Goal: Information Seeking & Learning: Learn about a topic

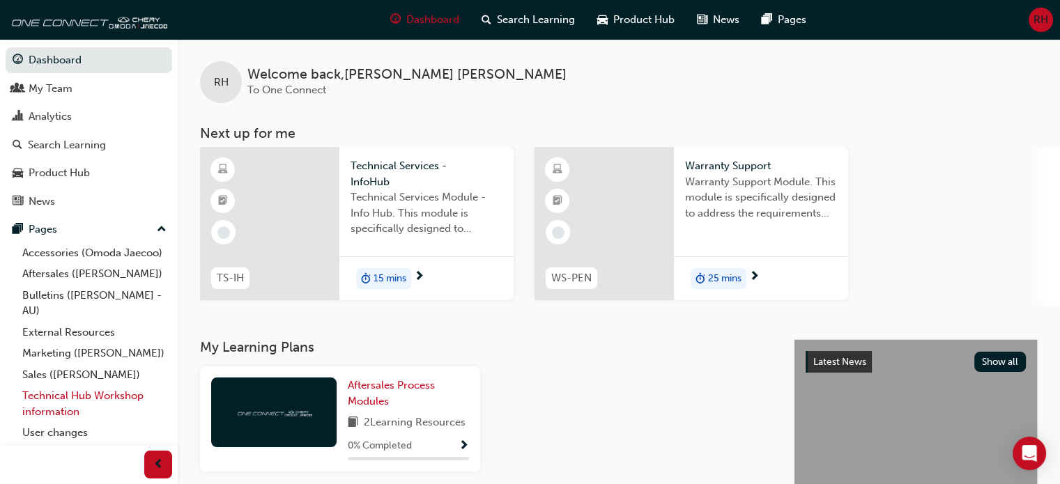
click at [86, 417] on link "Technical Hub Workshop information" at bounding box center [94, 403] width 155 height 37
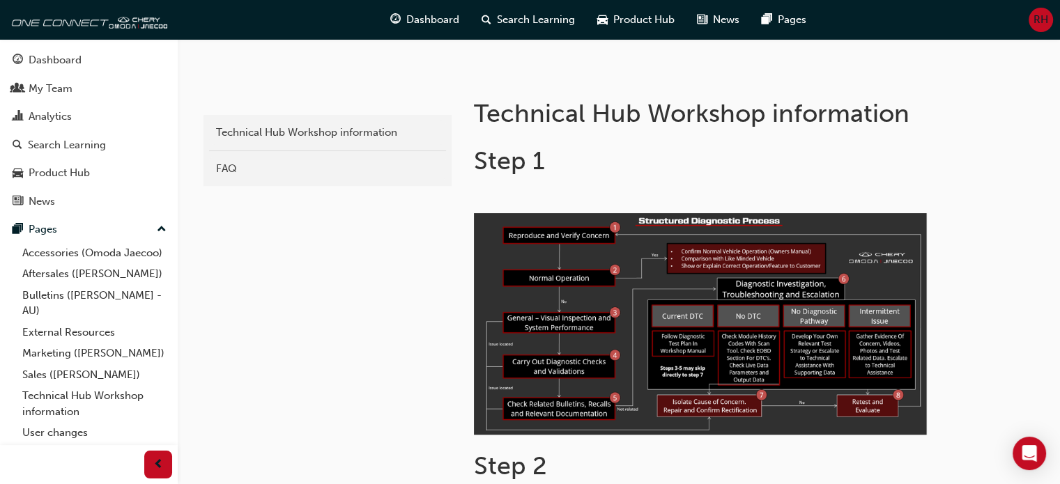
scroll to position [70, 0]
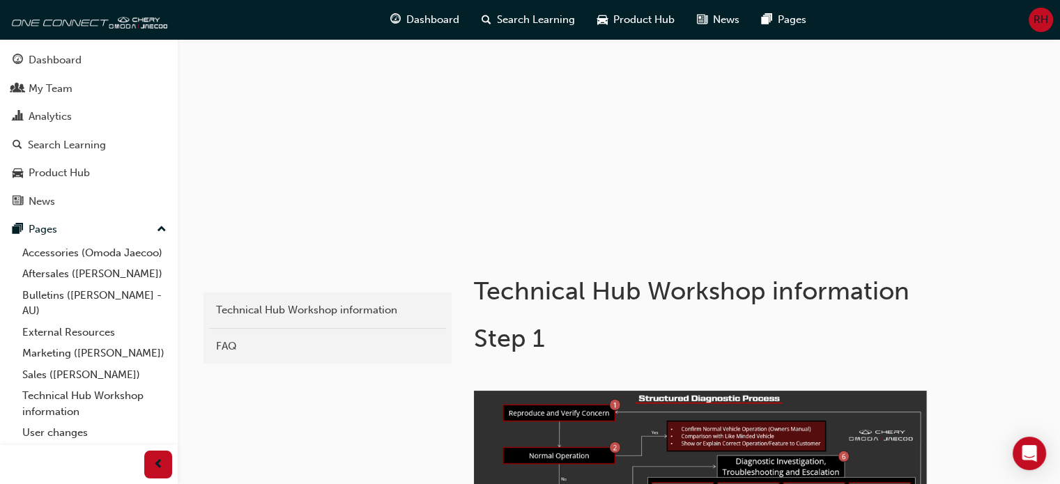
click at [279, 355] on link "FAQ" at bounding box center [327, 346] width 237 height 24
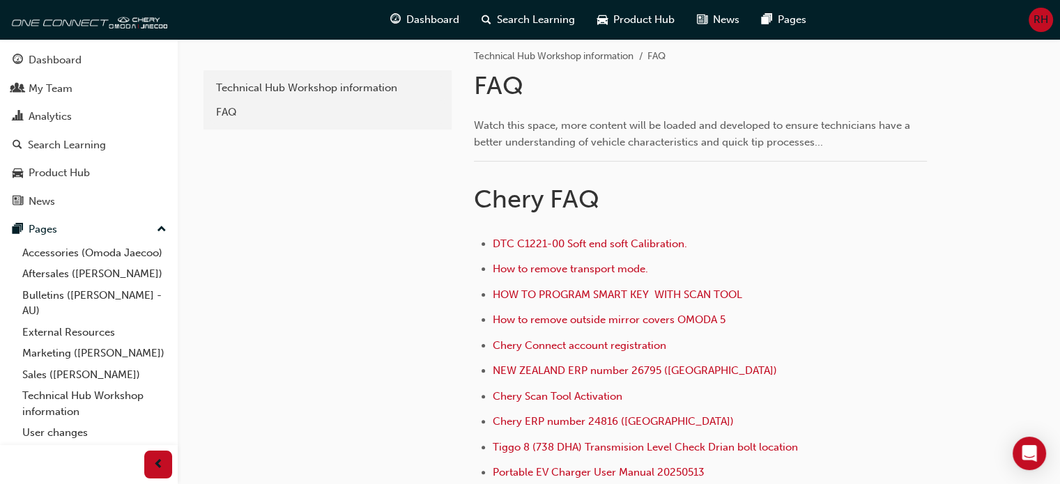
scroll to position [139, 0]
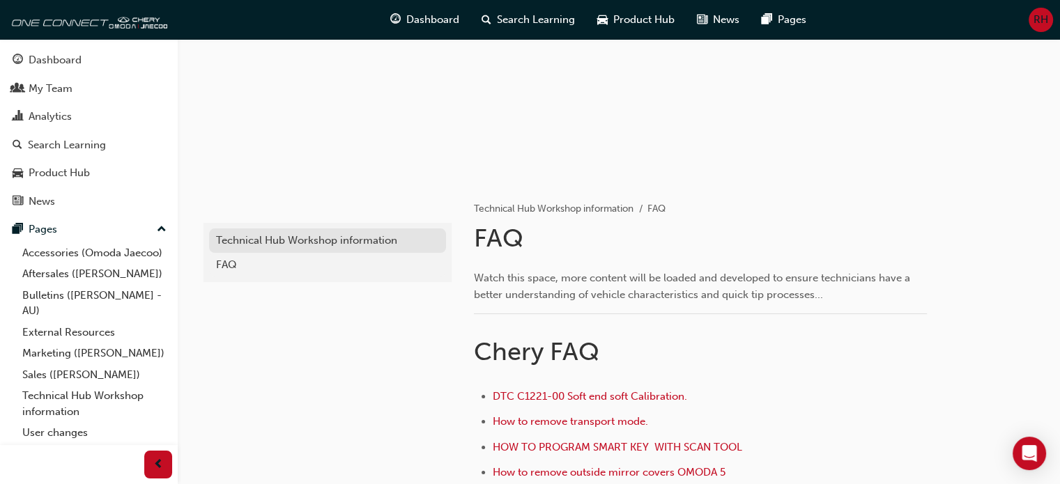
click at [308, 238] on div "Technical Hub Workshop information" at bounding box center [327, 241] width 223 height 16
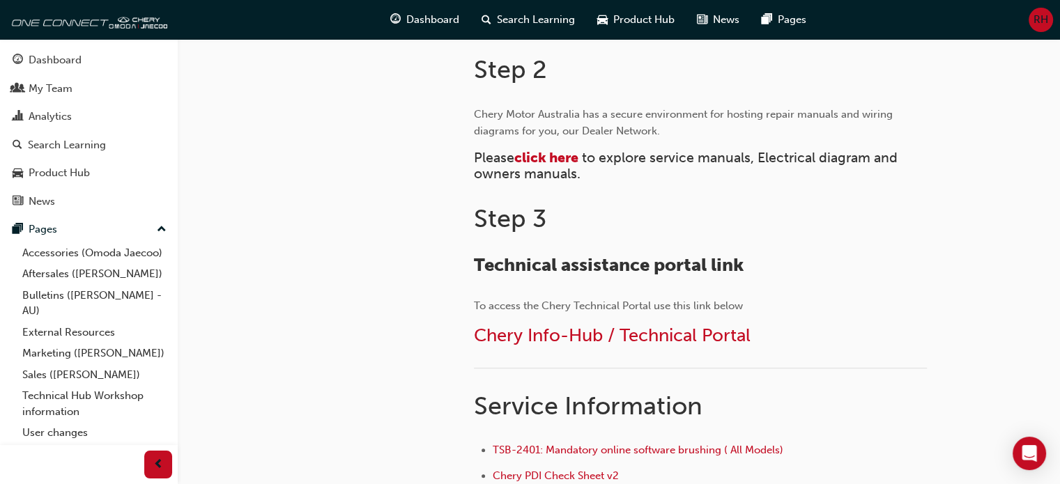
scroll to position [557, 0]
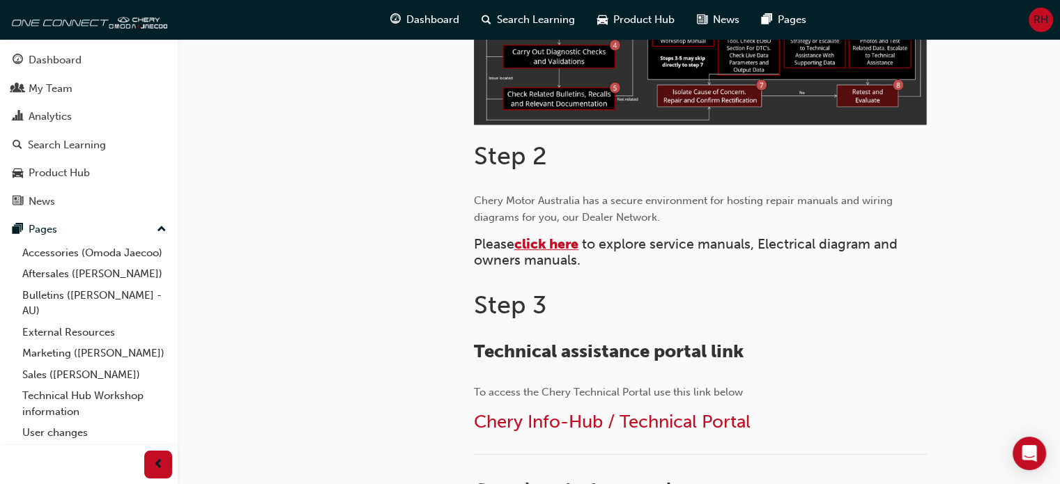
click at [549, 245] on span "click here" at bounding box center [546, 244] width 64 height 16
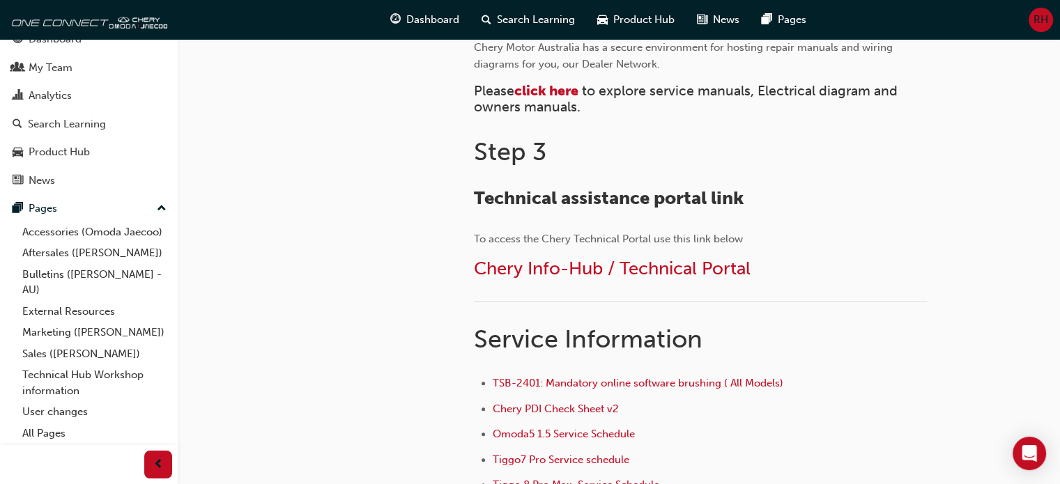
scroll to position [502, 0]
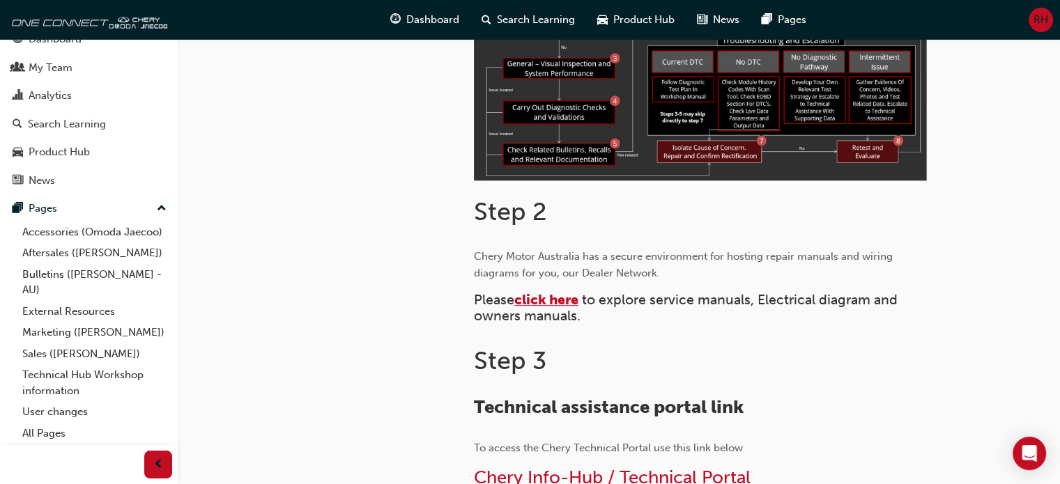
click at [574, 293] on span "click here" at bounding box center [546, 300] width 64 height 16
